Goal: Task Accomplishment & Management: Use online tool/utility

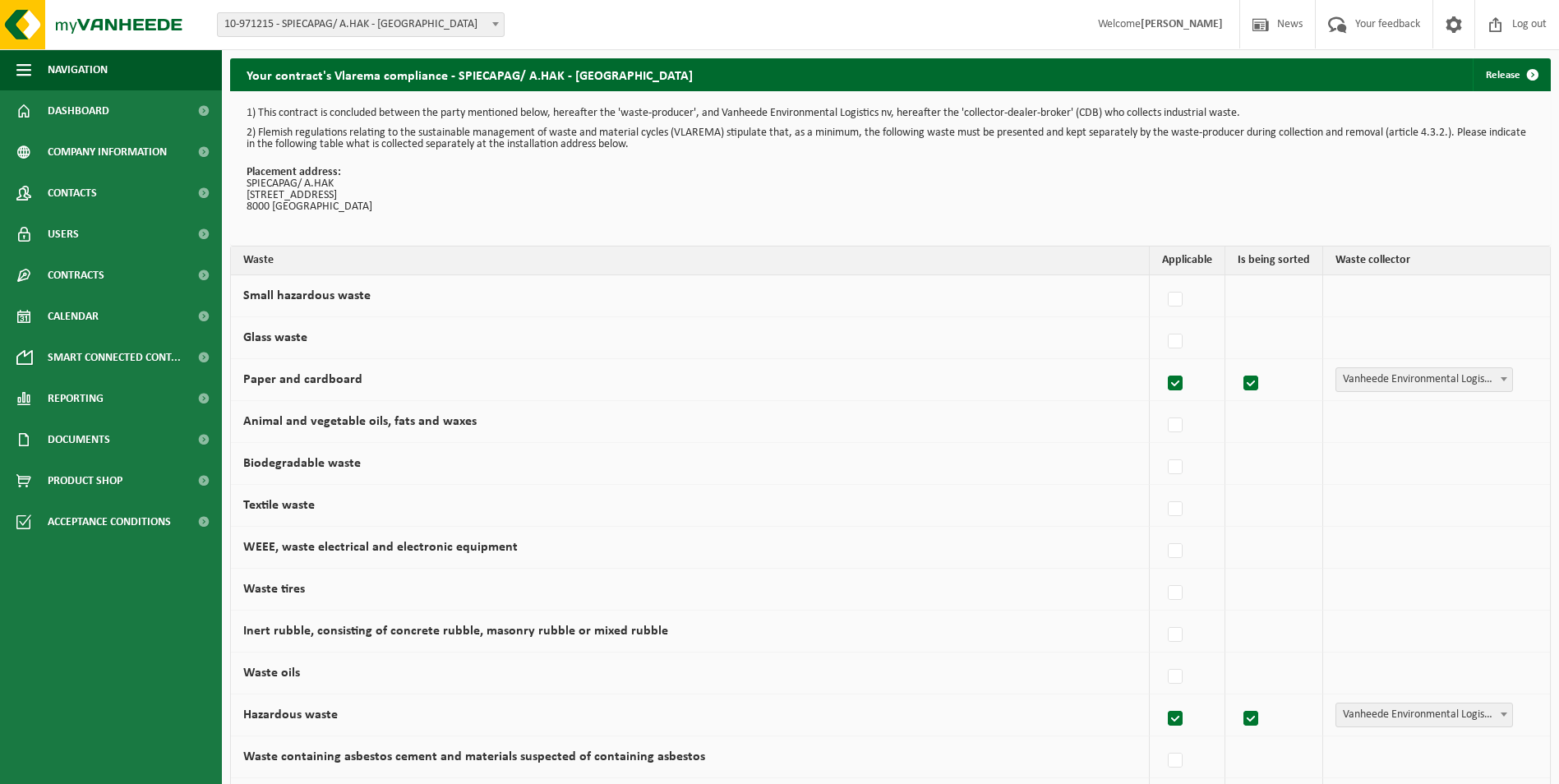
drag, startPoint x: 66, startPoint y: 108, endPoint x: 954, endPoint y: 273, distance: 903.2
click at [67, 106] on span "Dashboard" at bounding box center [79, 111] width 62 height 41
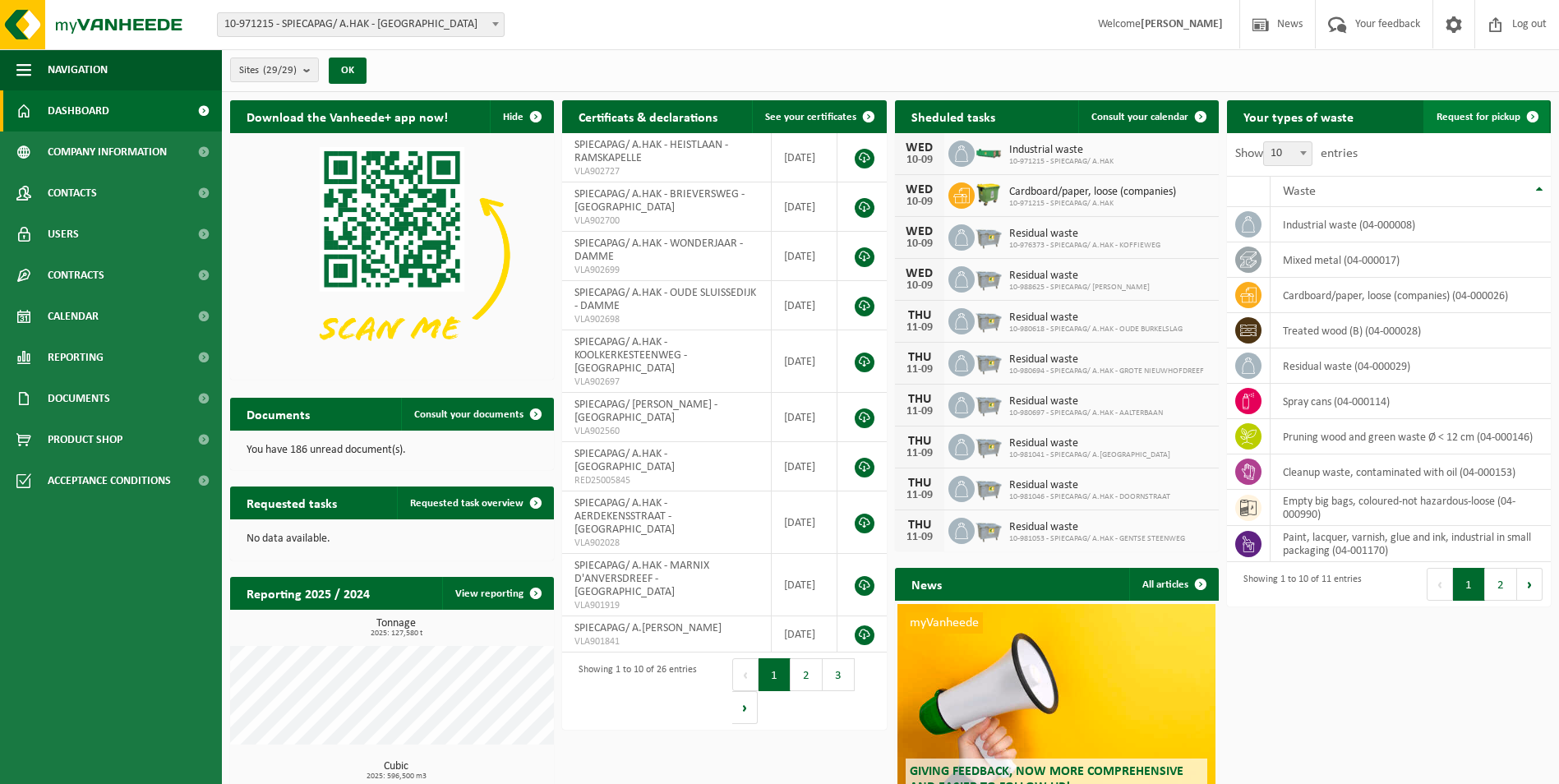
click at [1500, 117] on span "Request for pickup" at bounding box center [1479, 117] width 84 height 10
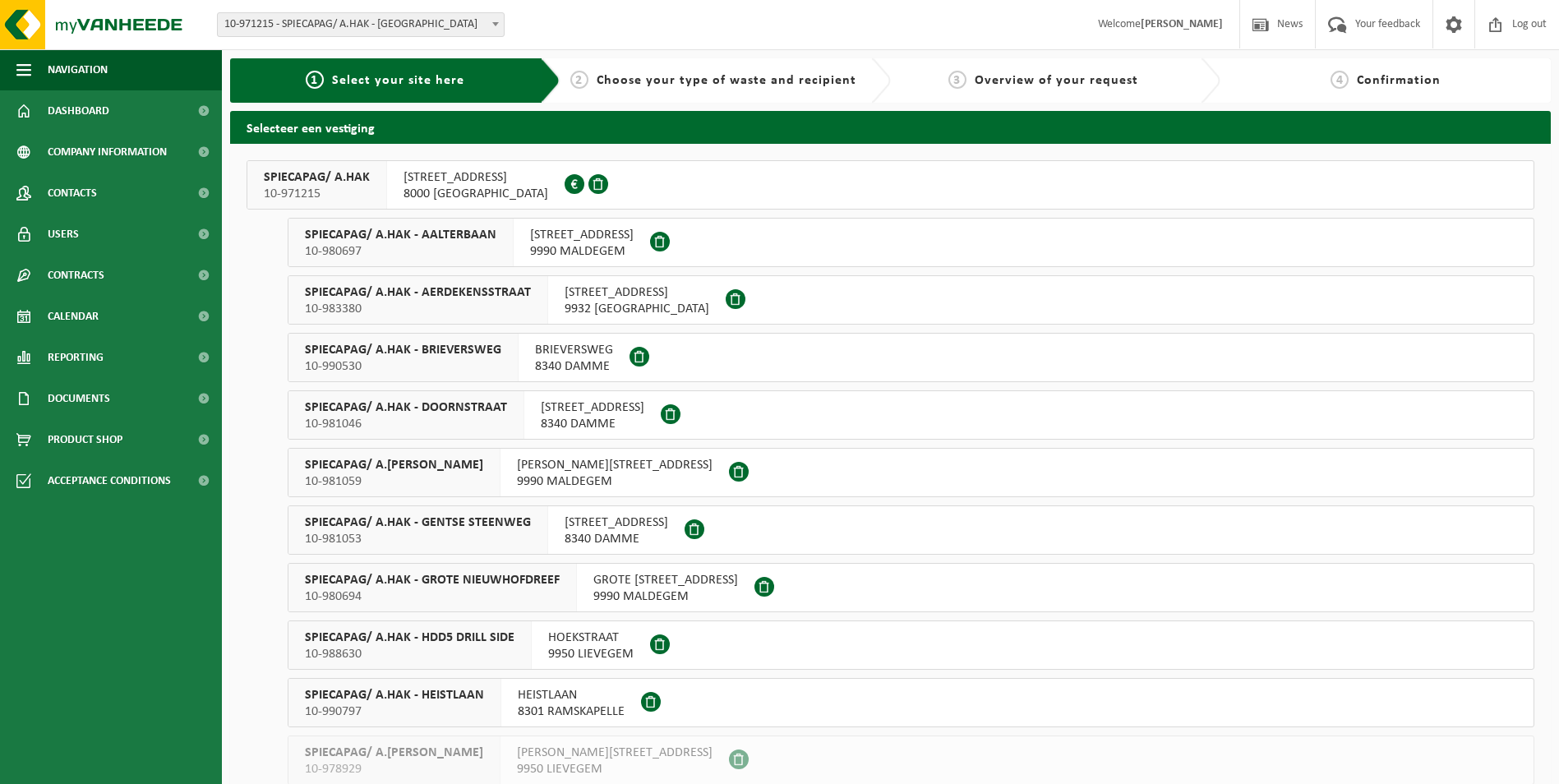
click at [429, 178] on span "[STREET_ADDRESS]" at bounding box center [476, 177] width 144 height 16
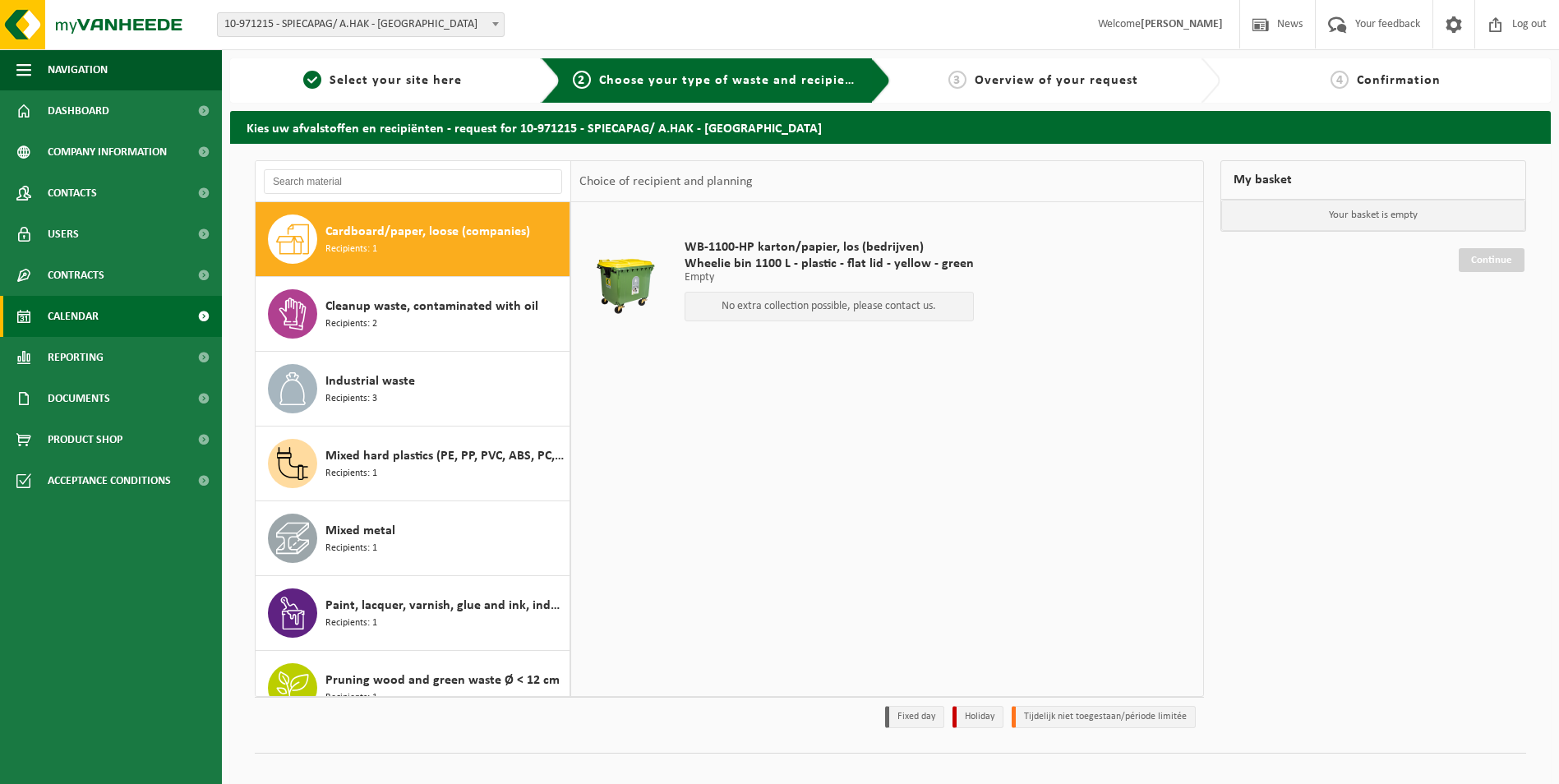
click at [113, 317] on link "Calendar" at bounding box center [111, 316] width 222 height 41
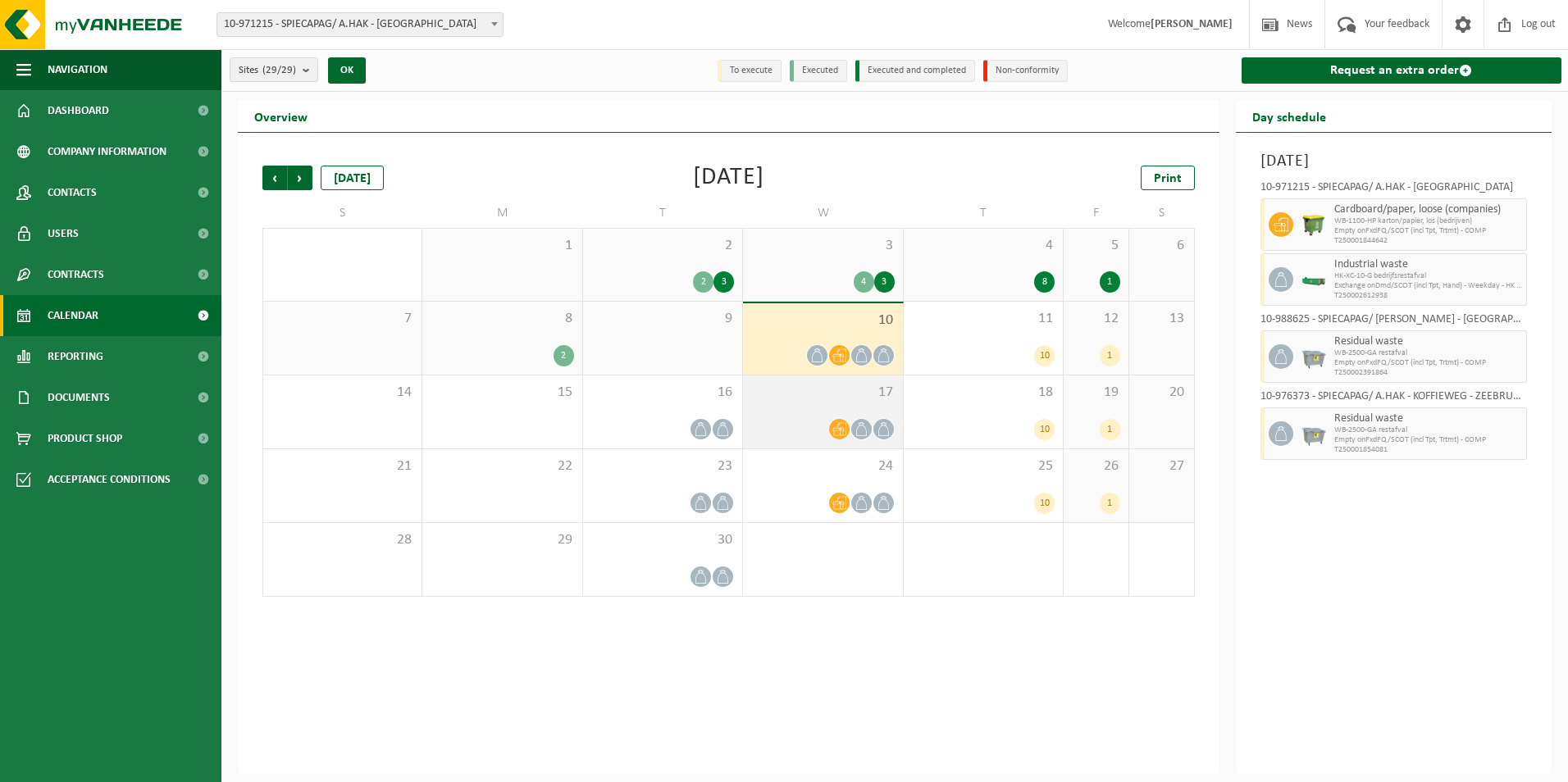
click at [841, 424] on icon at bounding box center [839, 429] width 14 height 14
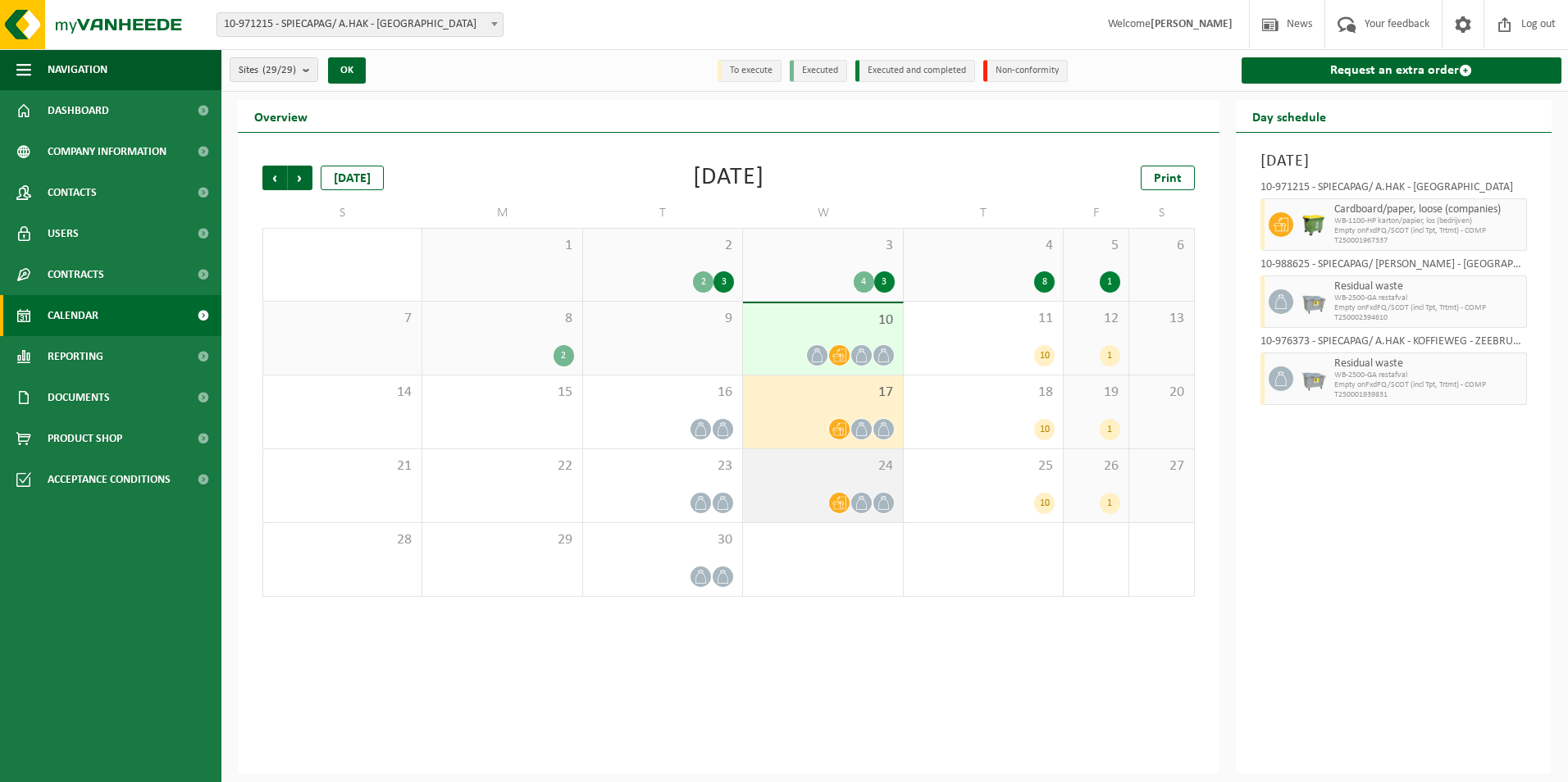
click at [836, 502] on icon at bounding box center [839, 503] width 14 height 14
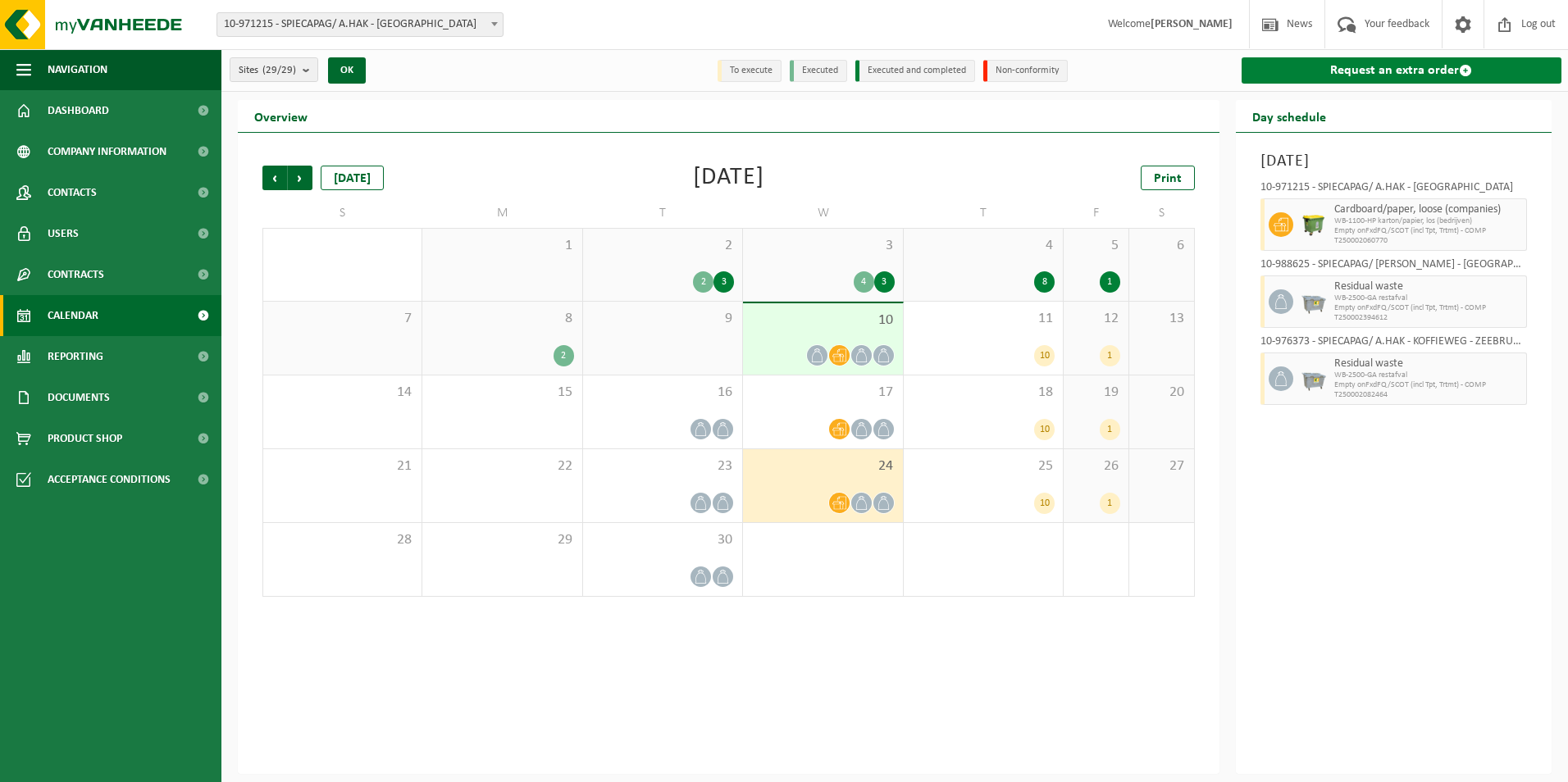
click at [1444, 63] on link "Request an extra order" at bounding box center [1402, 70] width 320 height 27
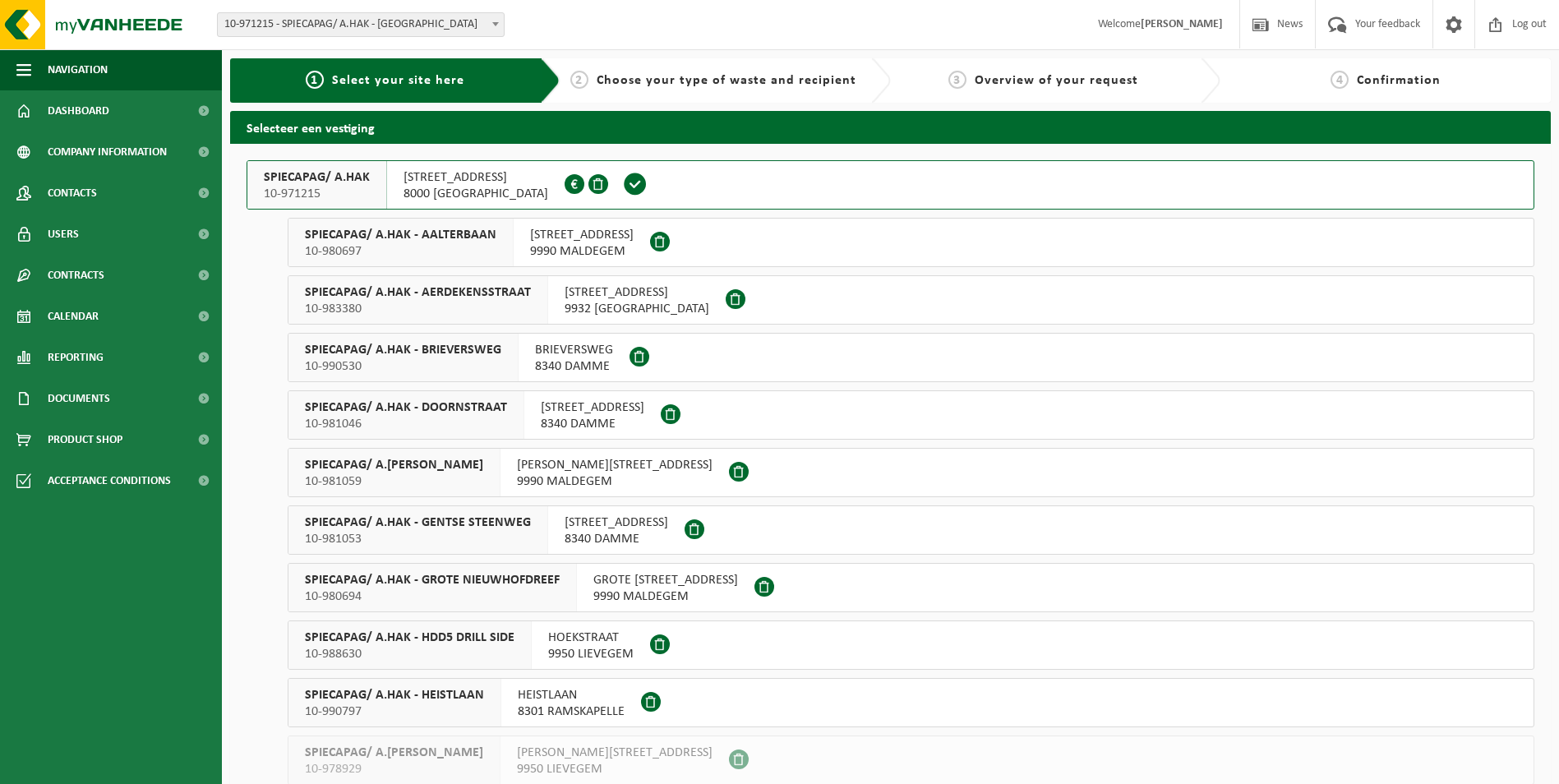
click at [423, 189] on span "8000 [GEOGRAPHIC_DATA]" at bounding box center [476, 193] width 144 height 16
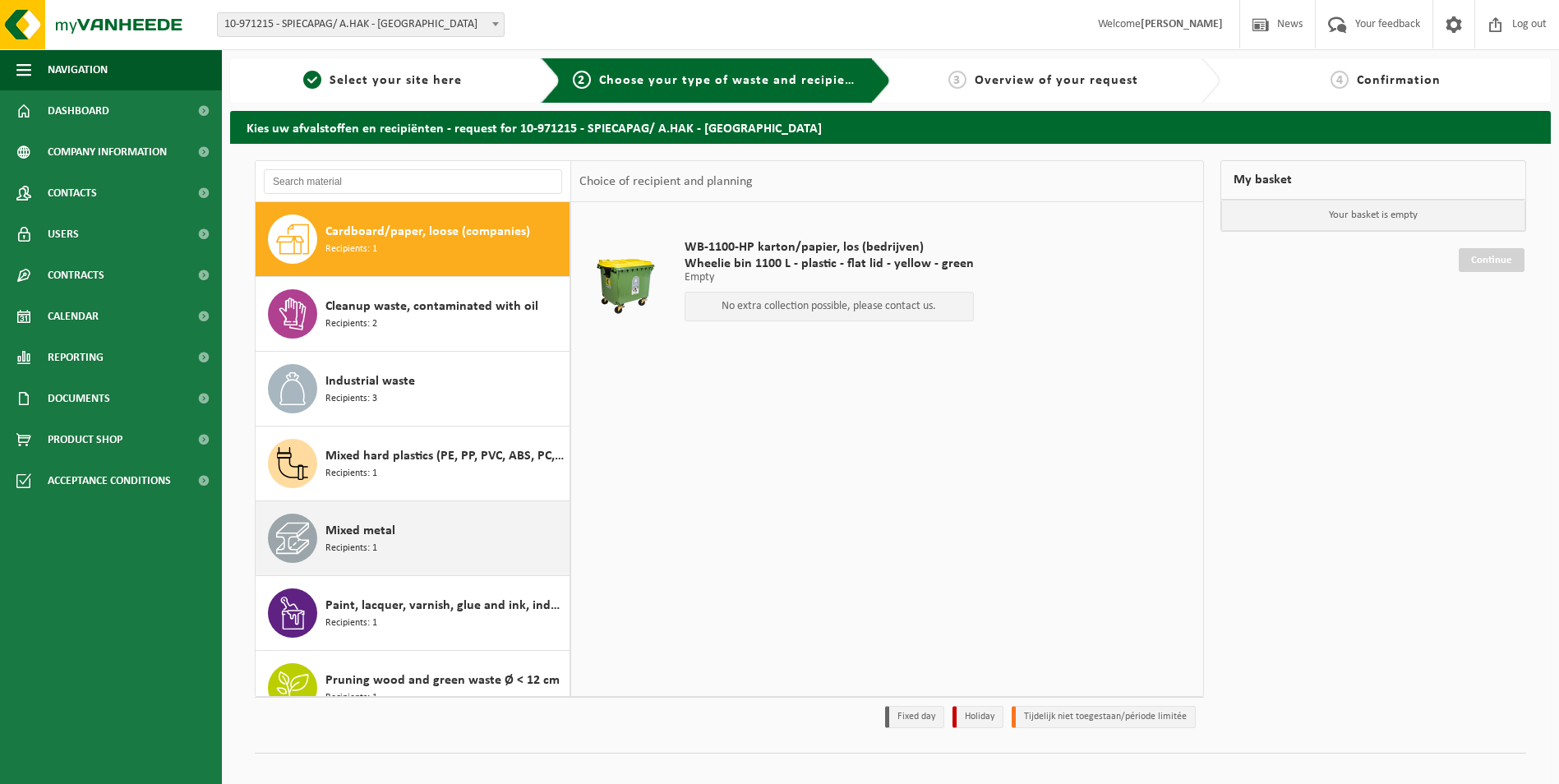
click at [362, 533] on span "Mixed metal" at bounding box center [360, 531] width 70 height 20
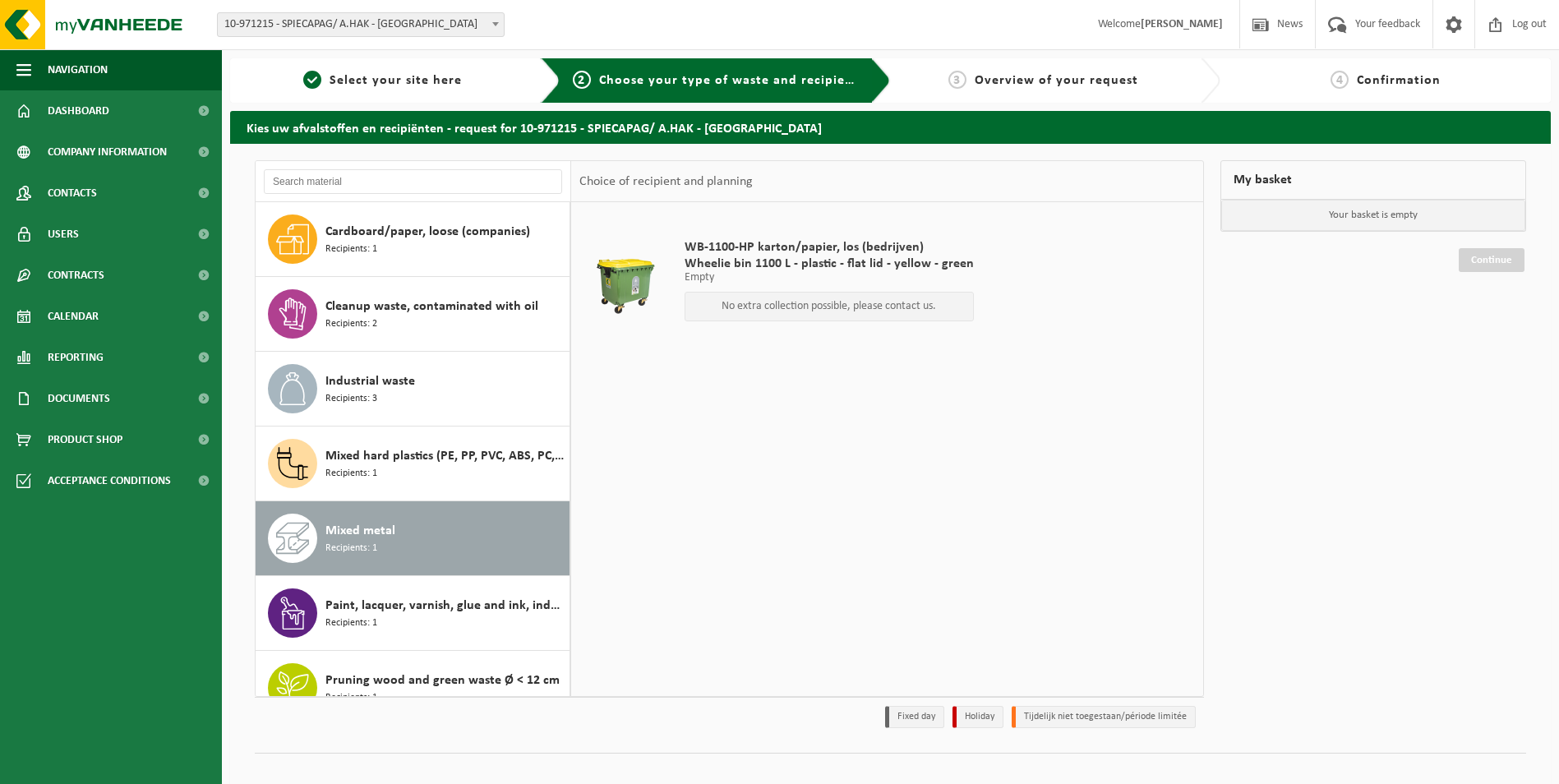
scroll to position [253, 0]
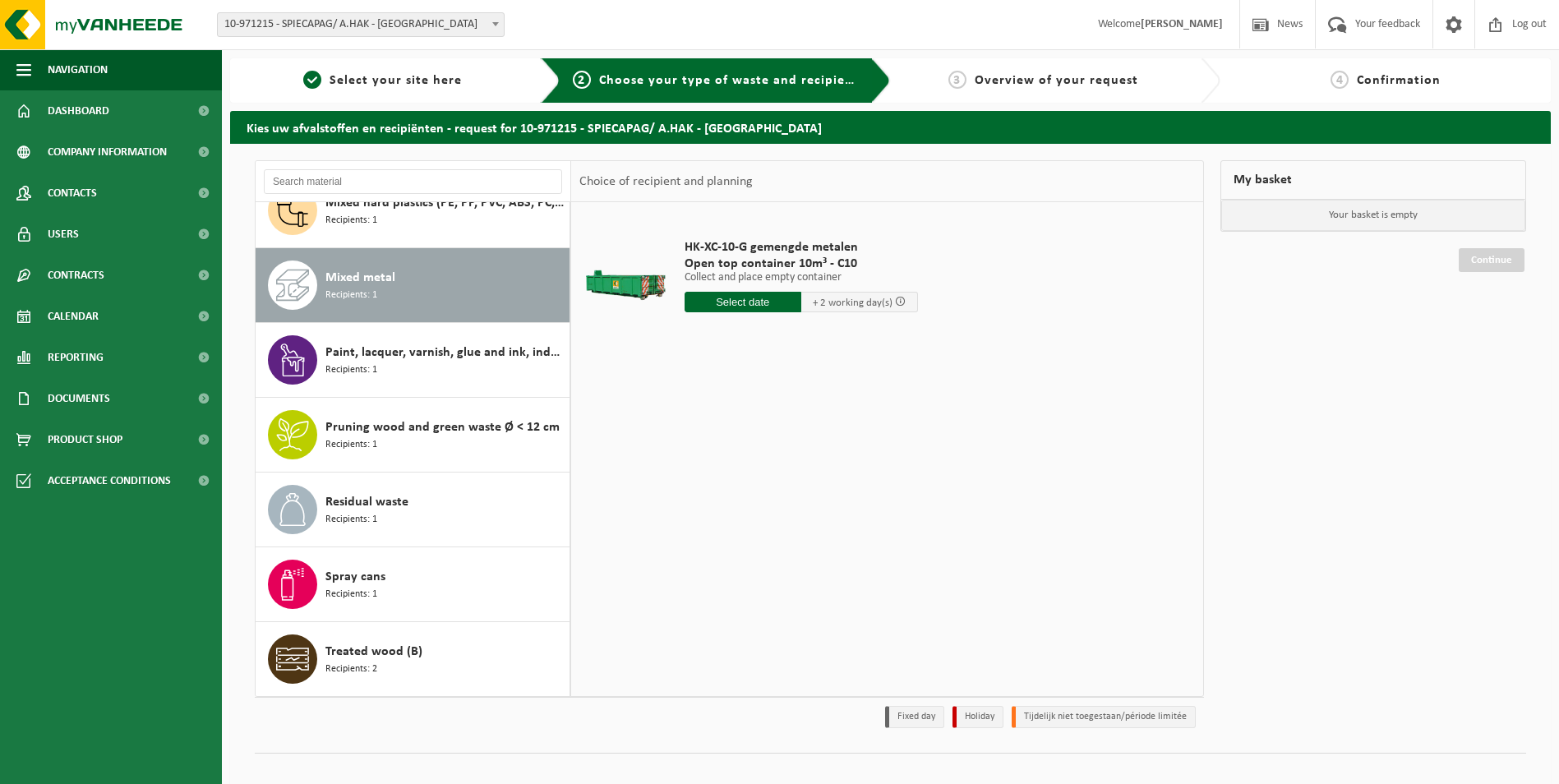
click at [755, 300] on input "text" at bounding box center [743, 302] width 117 height 21
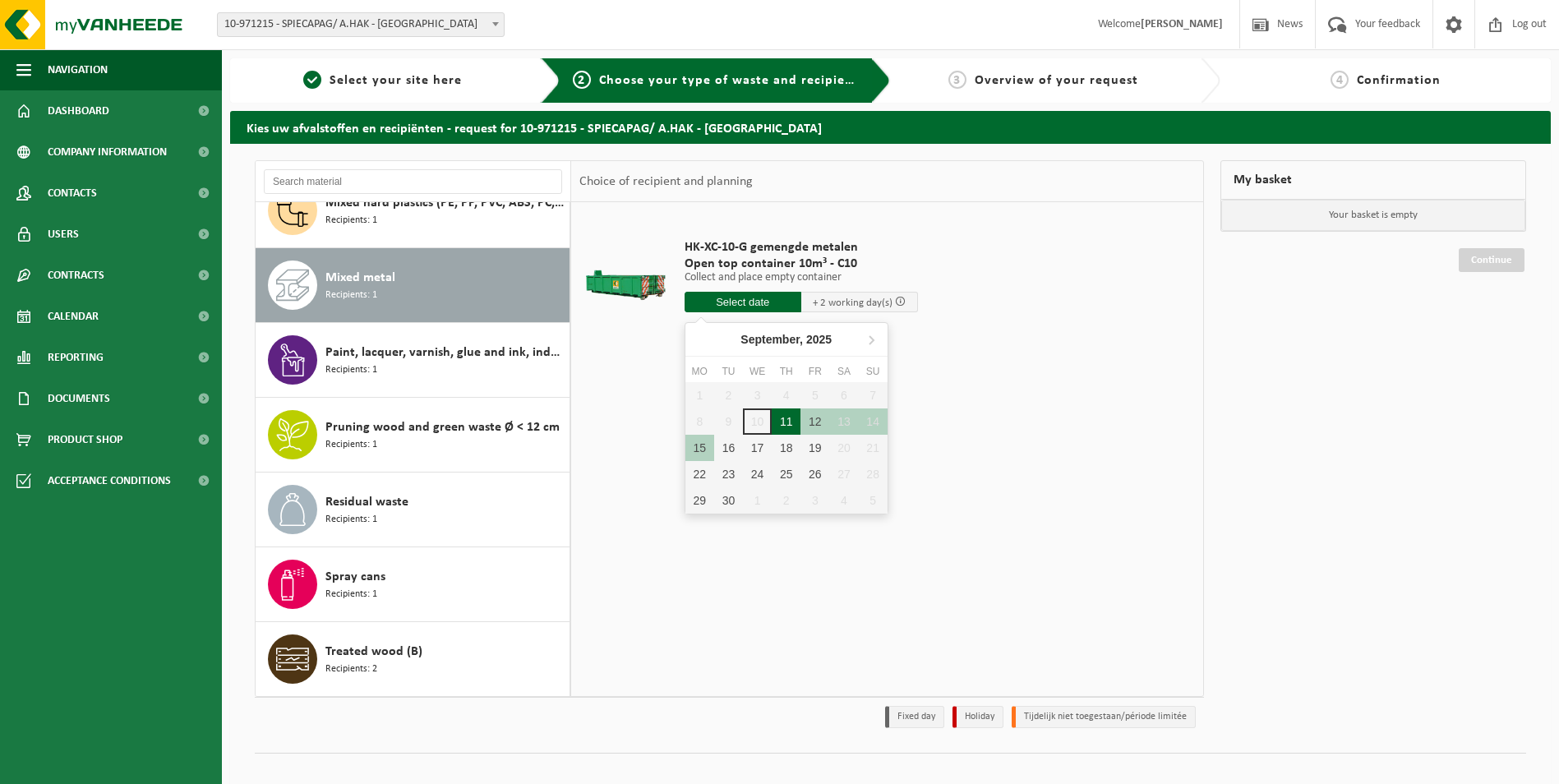
click at [789, 418] on div "11" at bounding box center [786, 422] width 28 height 27
type input "From [DATE]"
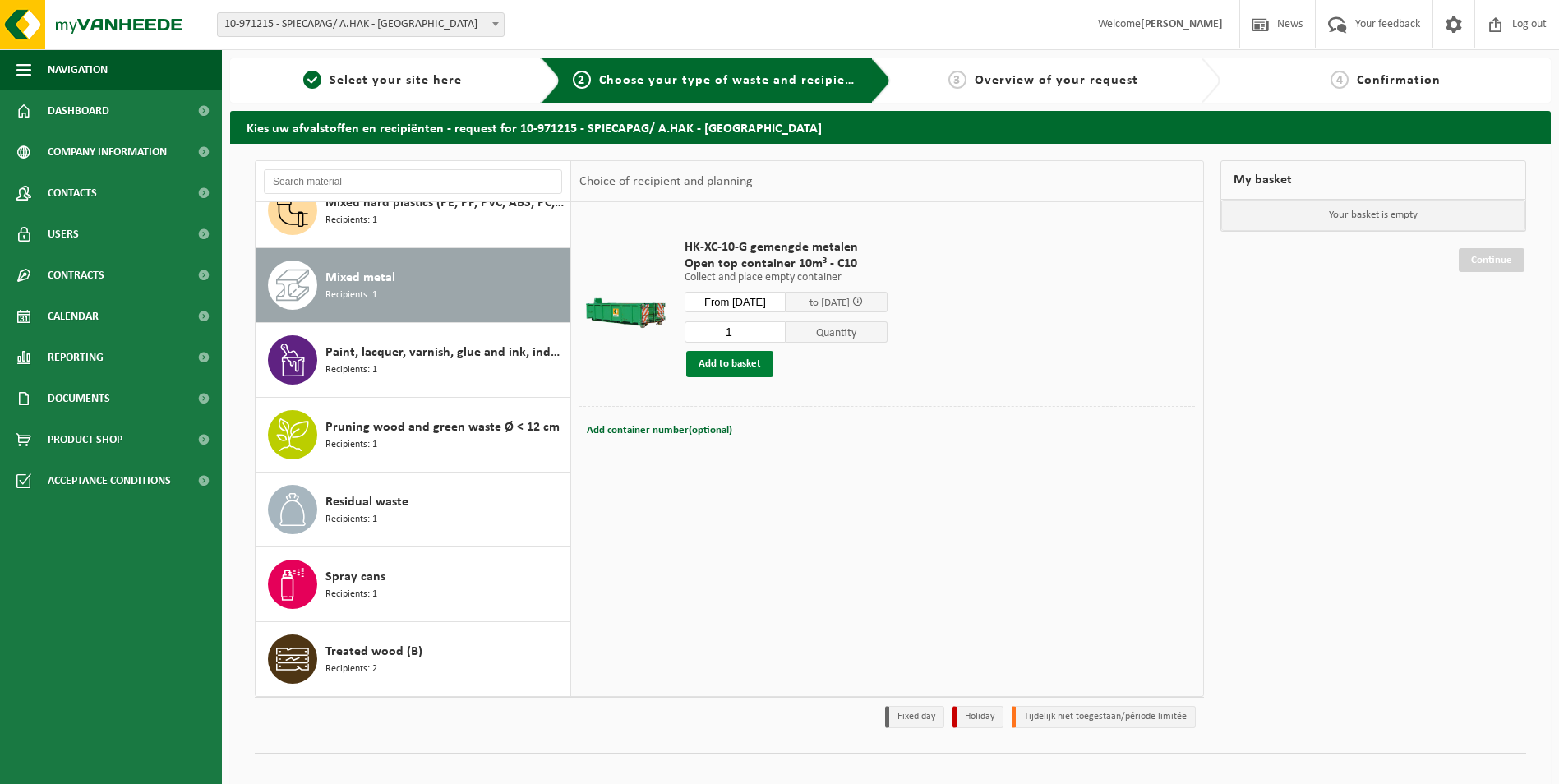
click at [730, 363] on button "Add to basket" at bounding box center [729, 364] width 87 height 27
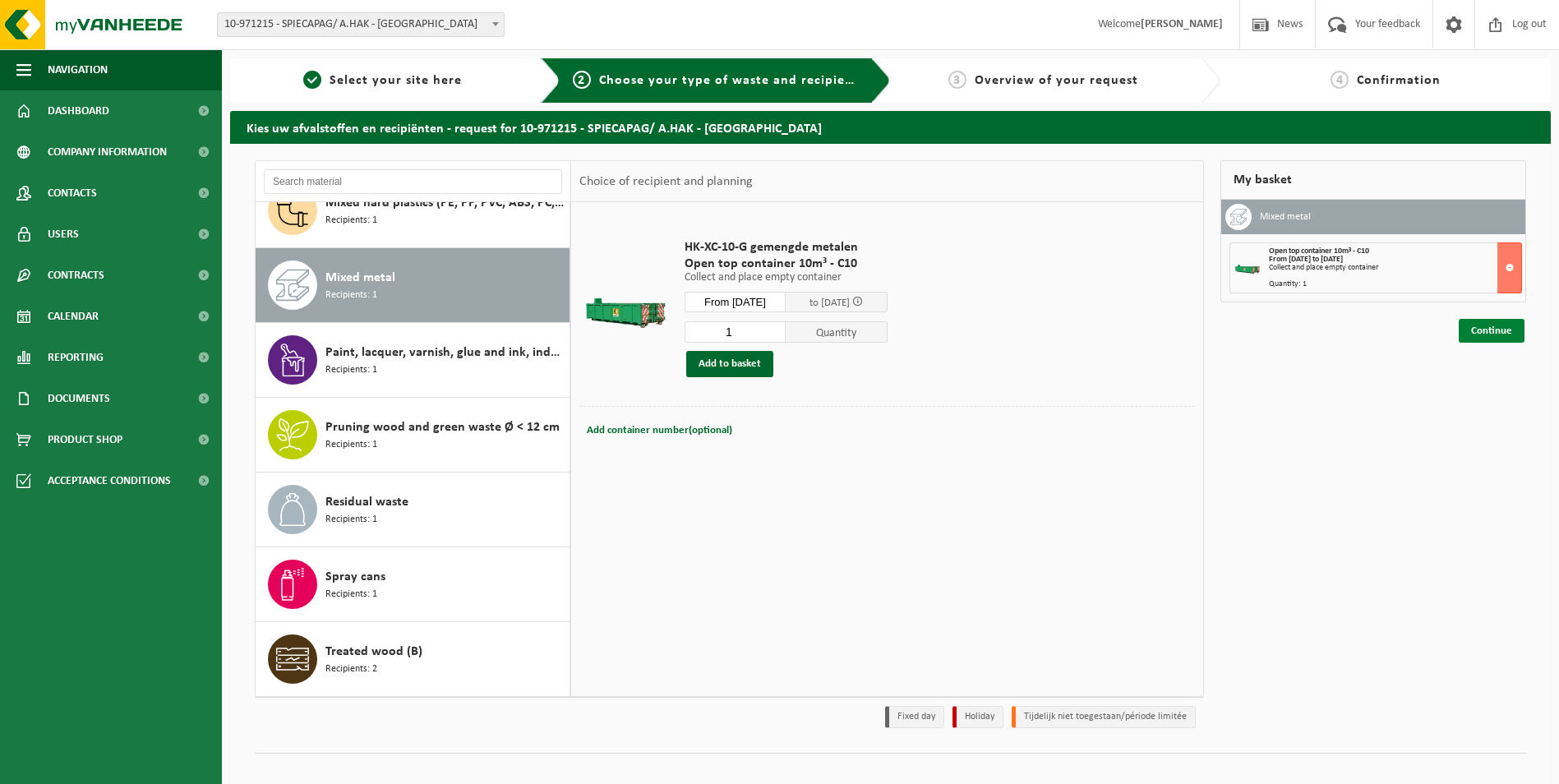
click at [1492, 327] on link "Continue" at bounding box center [1491, 331] width 66 height 24
